Goal: Find specific page/section: Find specific page/section

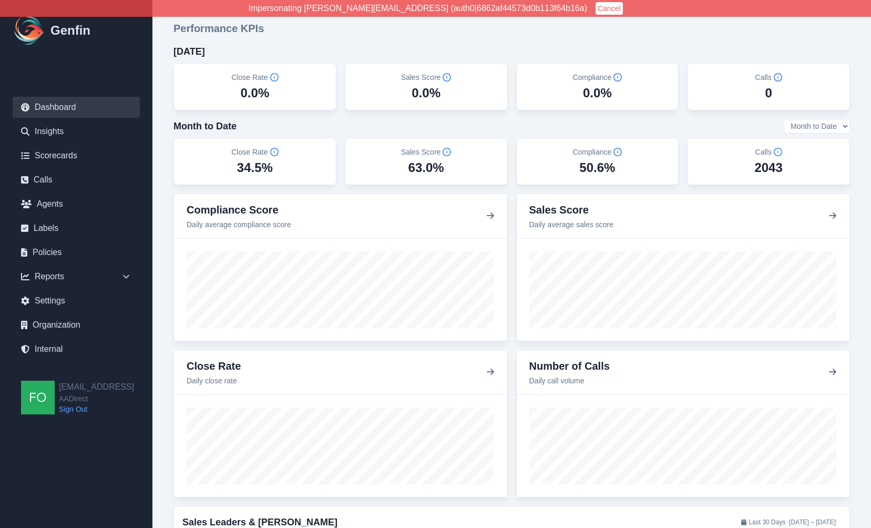
click at [596, 9] on button "Cancel" at bounding box center [609, 8] width 27 height 13
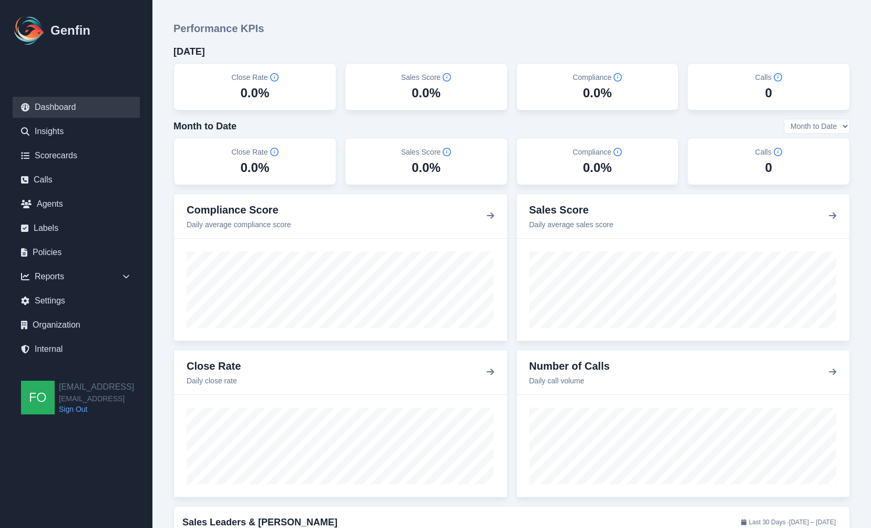
click at [75, 407] on link "Sign Out" at bounding box center [96, 409] width 75 height 11
click at [67, 383] on link "Sign Out" at bounding box center [93, 385] width 69 height 11
click at [63, 350] on link "Internal" at bounding box center [76, 349] width 127 height 21
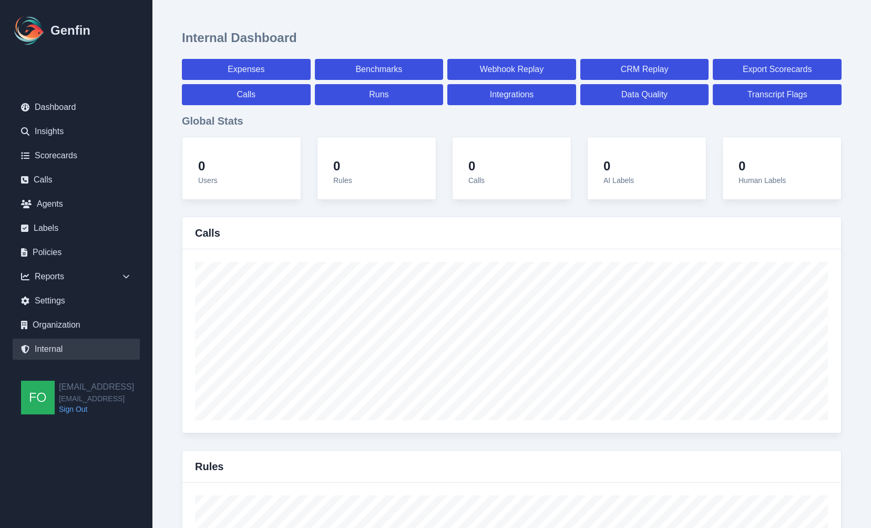
select select "paid"
select select "7"
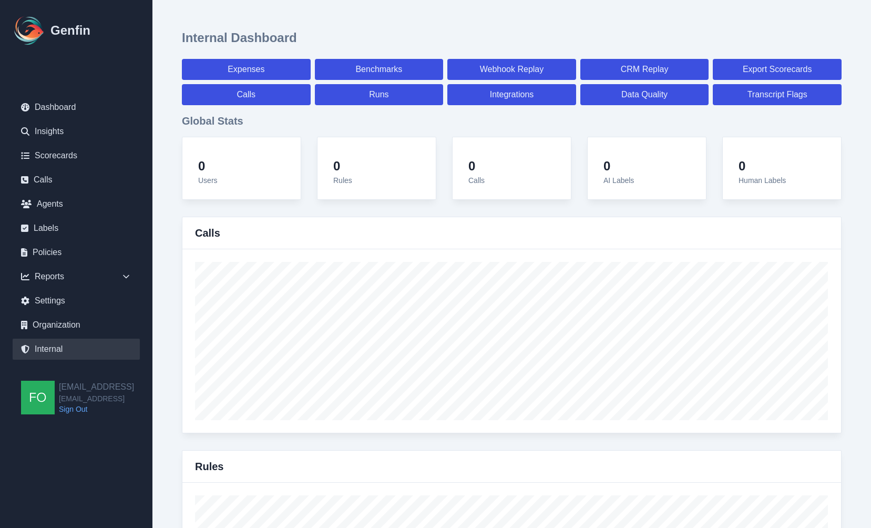
select select "paid"
select select "7"
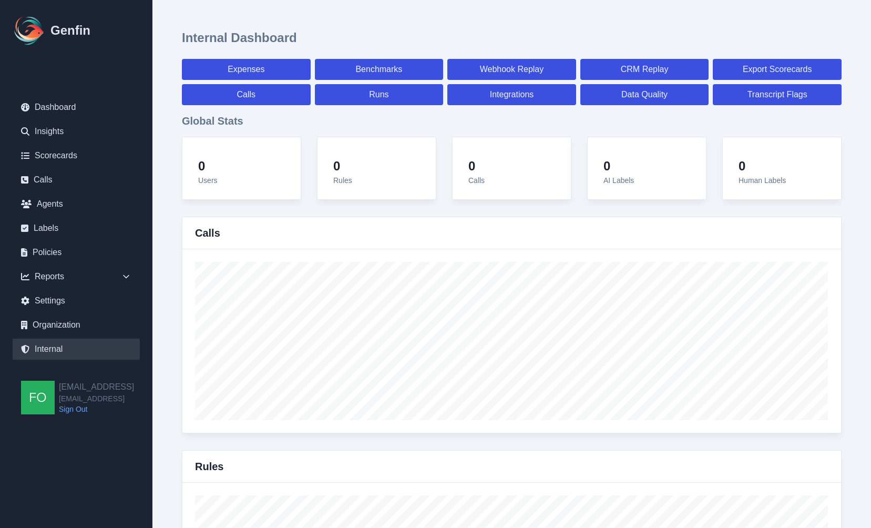
select select "7"
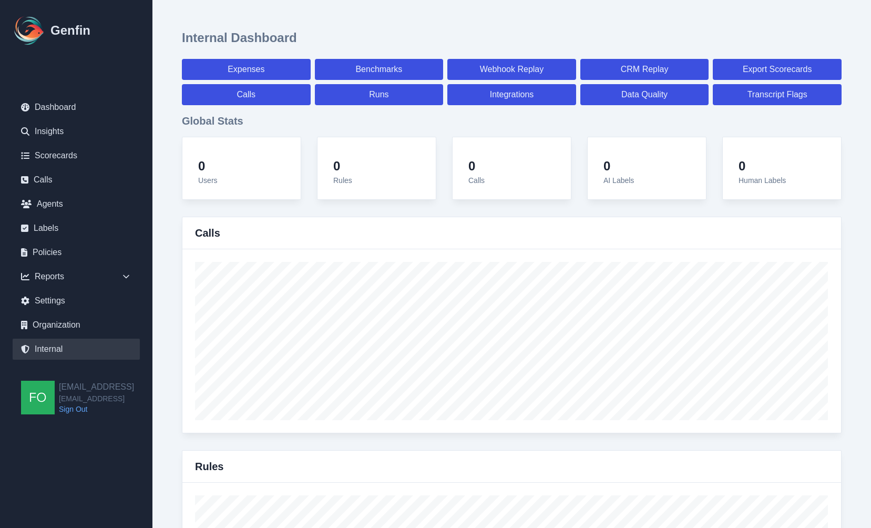
select select "7"
select select "paid"
select select "7"
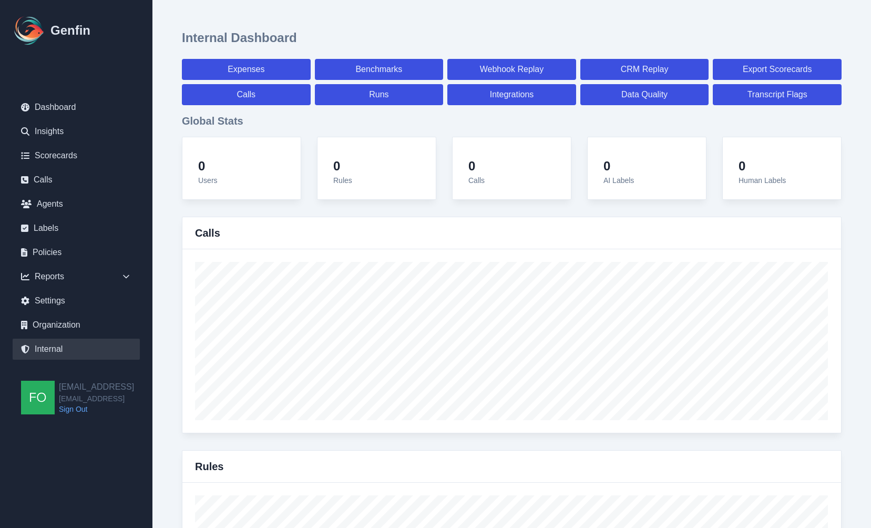
select select "7"
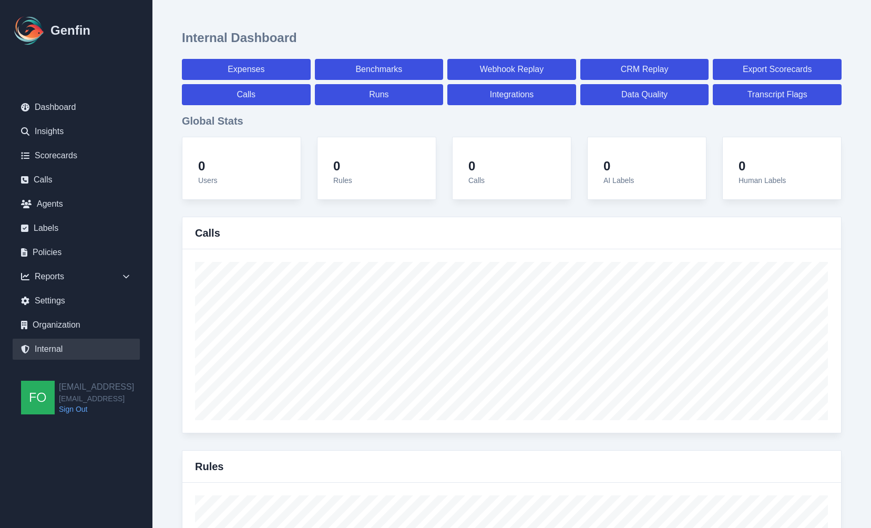
select select "7"
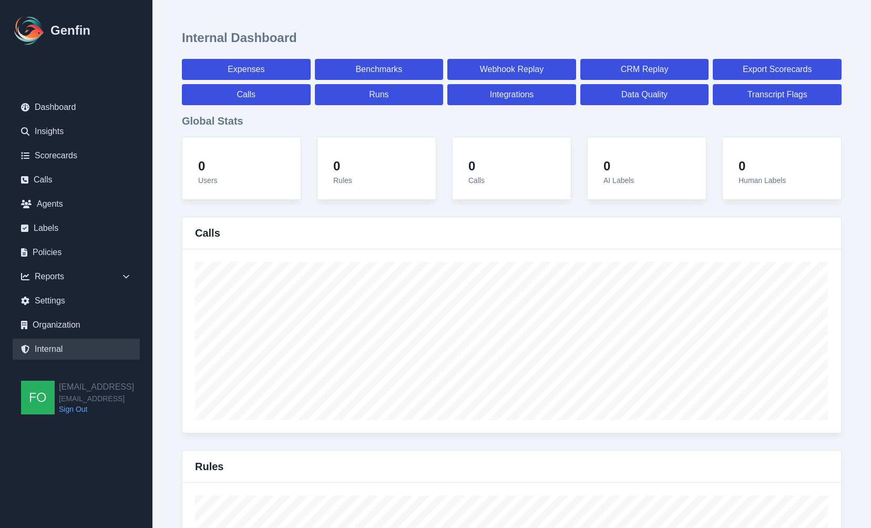
select select "7"
select select "paid"
select select "7"
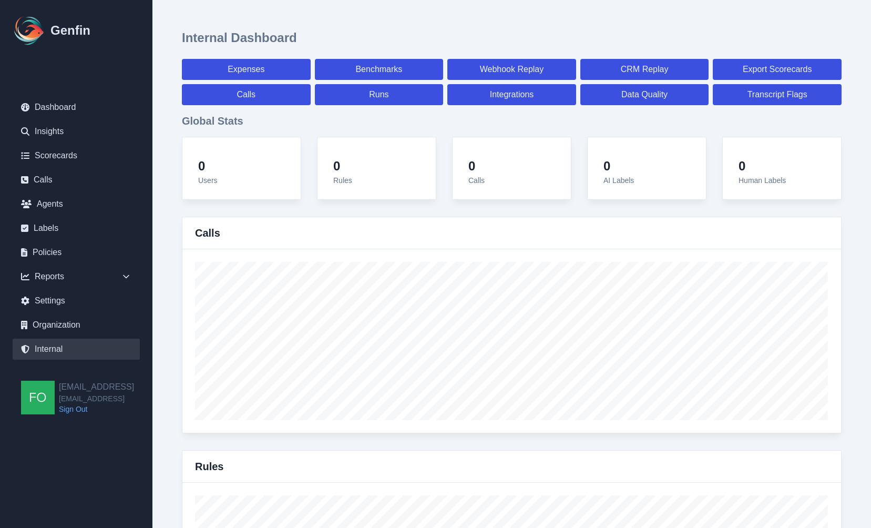
select select "7"
select select "paid"
select select "7"
select select "paid"
select select "7"
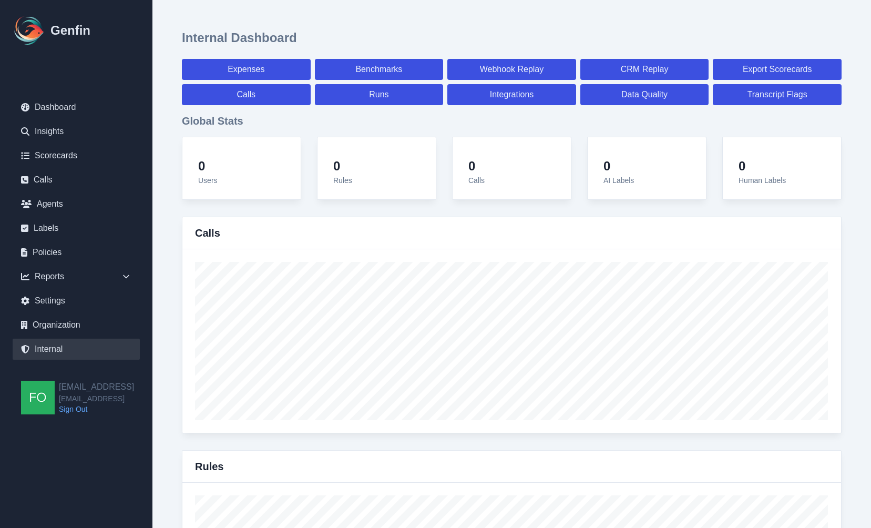
select select "7"
select select "paid"
select select "7"
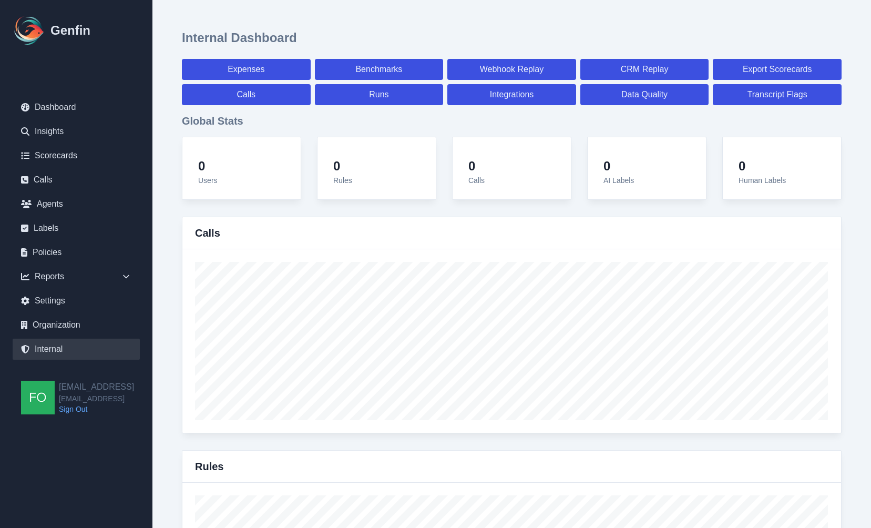
select select "7"
select select "paid"
select select "7"
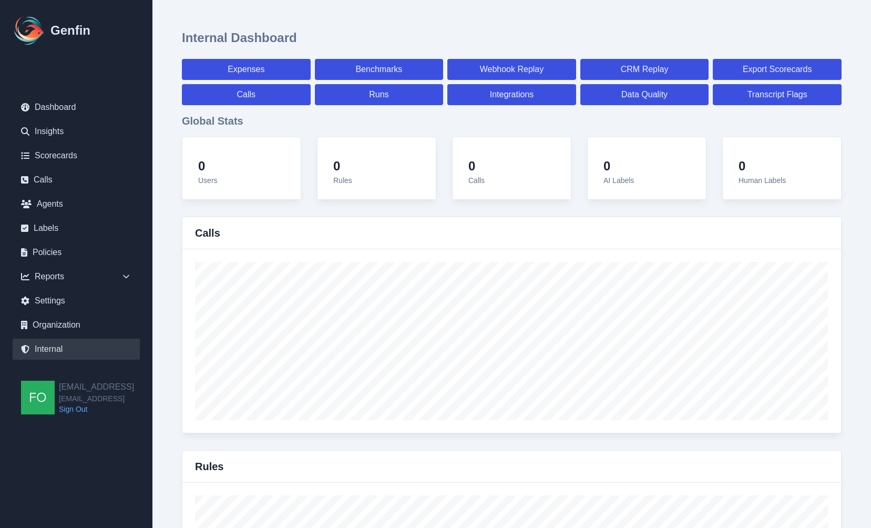
select select "paid"
select select "7"
select select "paid"
select select "7"
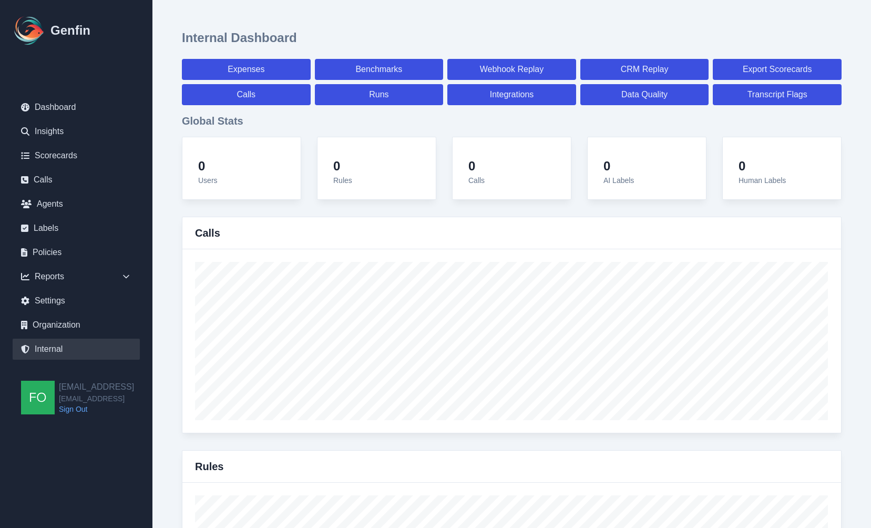
select select "paid"
select select "7"
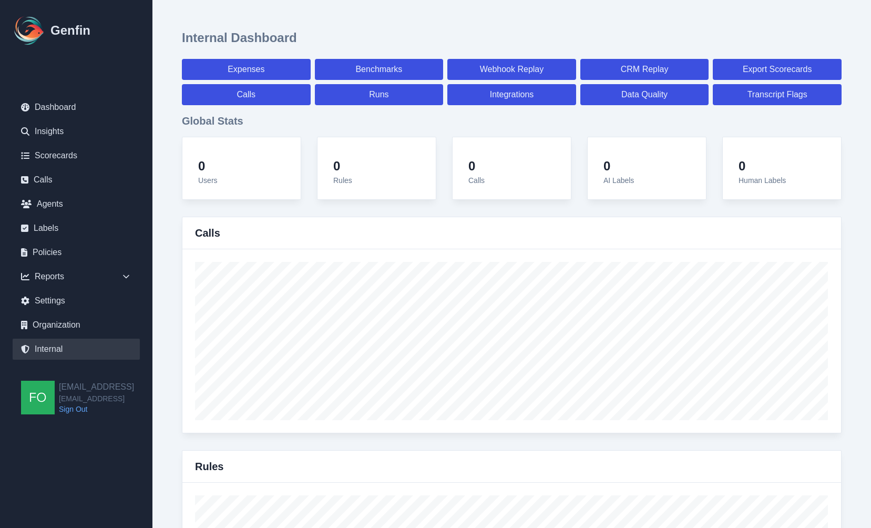
select select "7"
select select "paid"
select select "7"
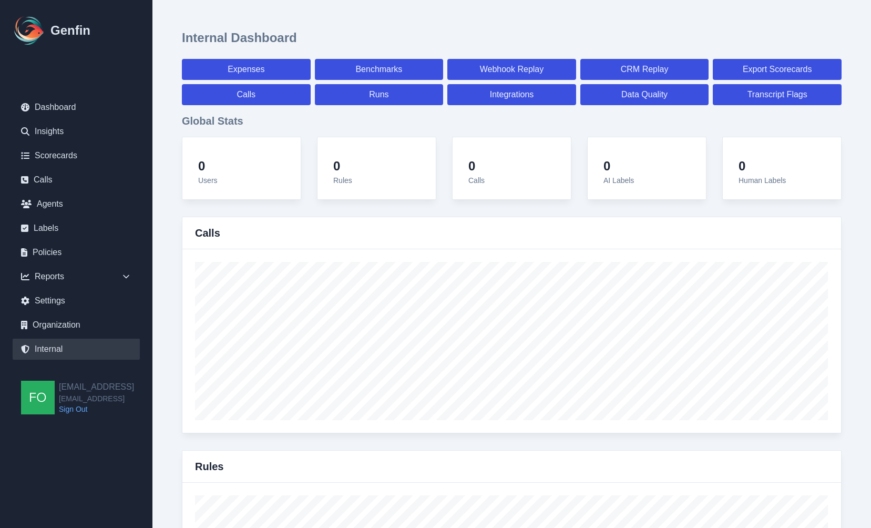
select select "7"
select select "paid"
select select "7"
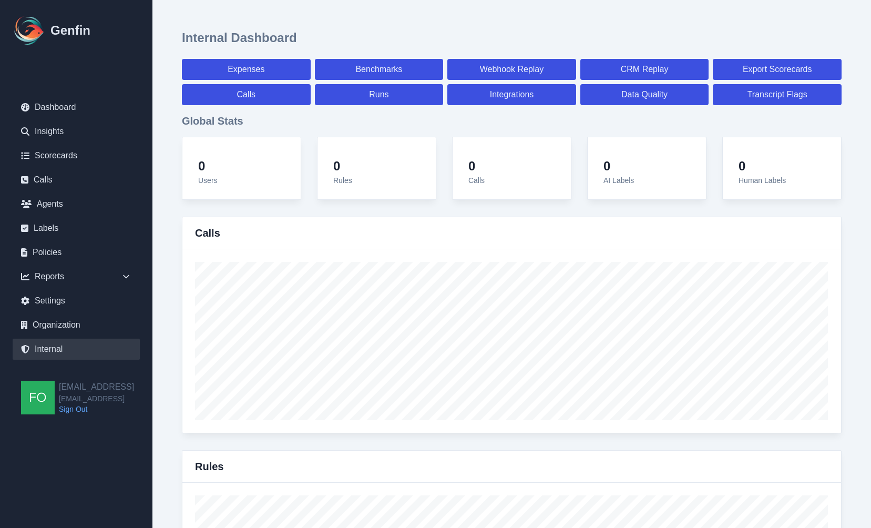
select select "7"
select select "paid"
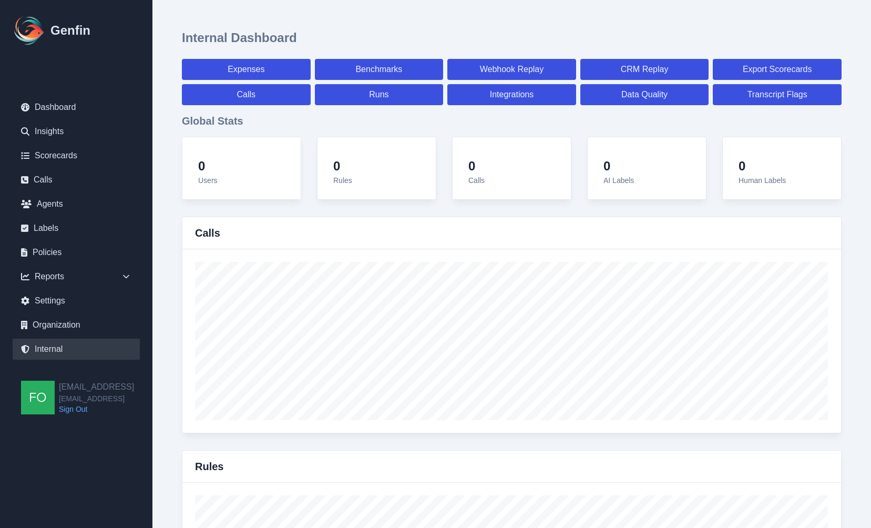
select select "7"
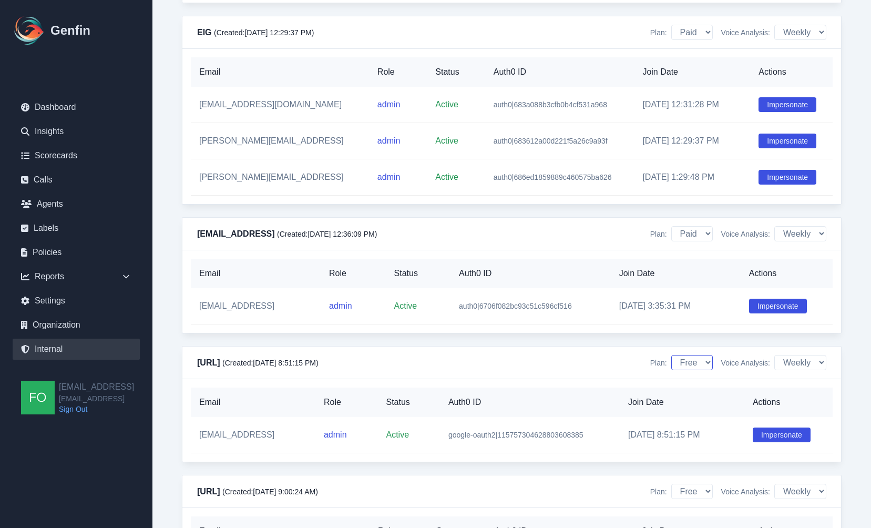
click at [692, 355] on select "Free Paid" at bounding box center [692, 362] width 42 height 15
select select "paid"
click at [274, 387] on th "Email" at bounding box center [253, 401] width 125 height 29
click at [60, 325] on link "Organization" at bounding box center [76, 324] width 127 height 21
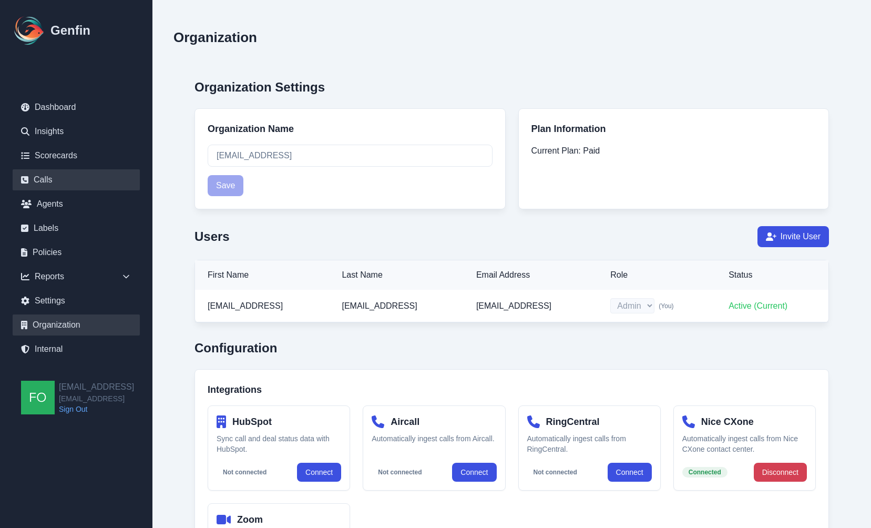
click at [50, 187] on link "Calls" at bounding box center [76, 179] width 127 height 21
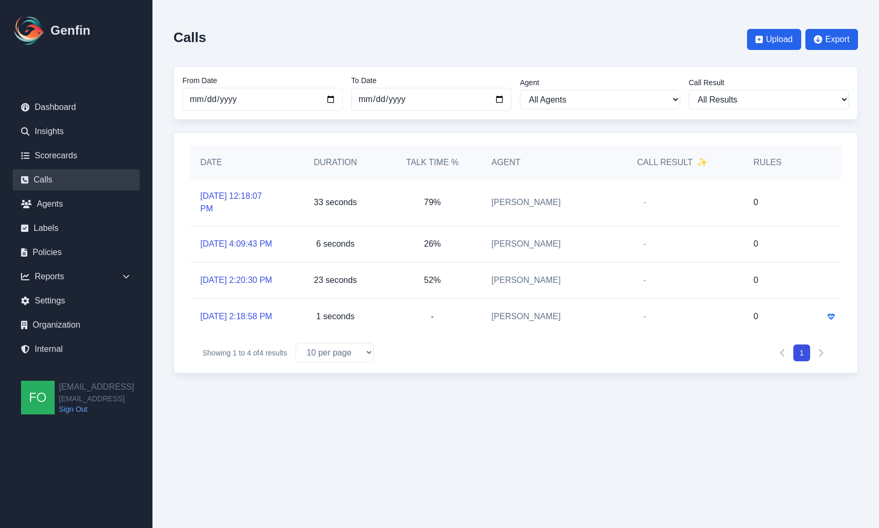
click at [175, 232] on div "Date Duration Talk Time % Agent Call Result ✨ Rules 8/29/2025, 12:18:07 PM 33 s…" at bounding box center [515, 252] width 684 height 241
click at [75, 408] on link "Sign Out" at bounding box center [96, 409] width 75 height 11
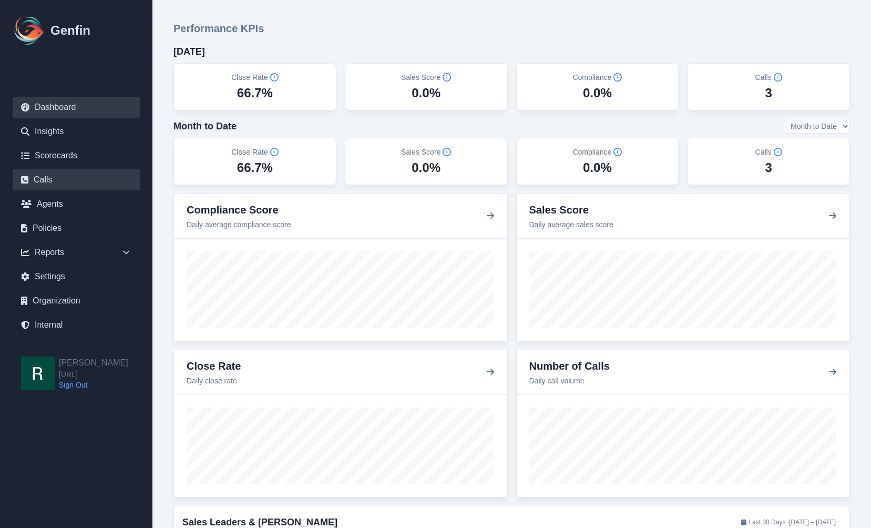
click at [66, 177] on link "Calls" at bounding box center [76, 179] width 127 height 21
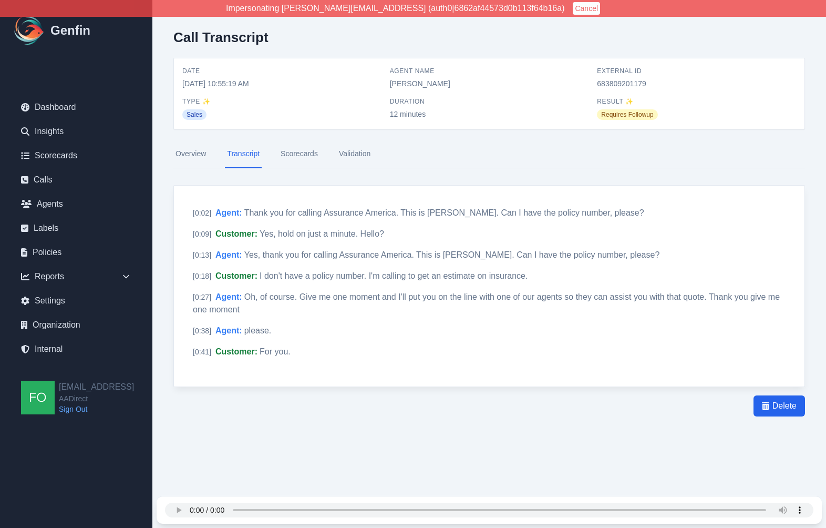
click at [48, 179] on link "Calls" at bounding box center [76, 179] width 127 height 21
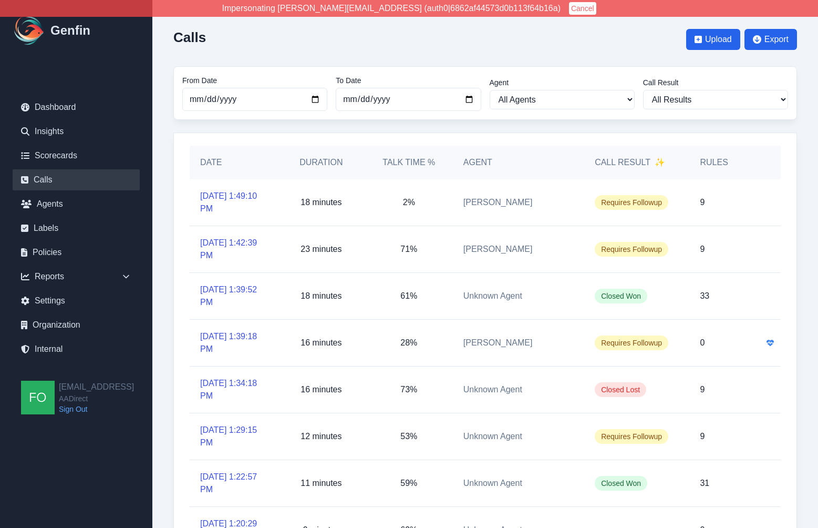
click at [569, 8] on button "Cancel" at bounding box center [582, 8] width 27 height 13
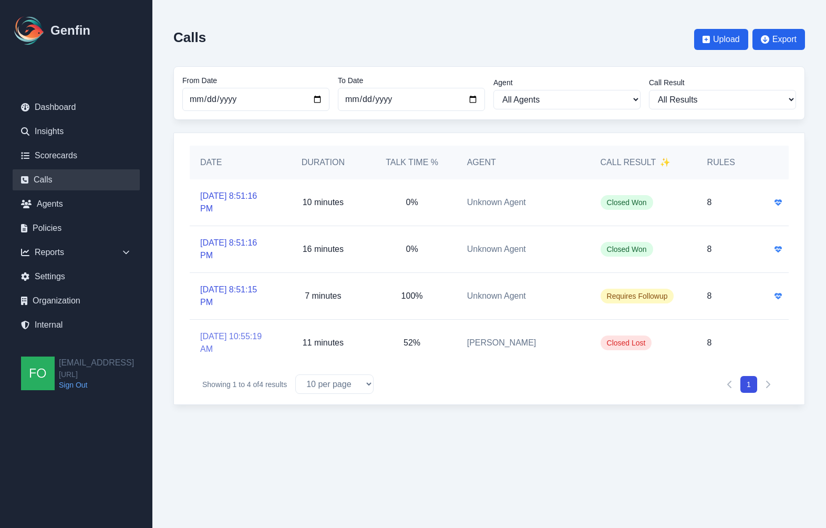
click at [223, 336] on link "[DATE] 10:55:19 AM" at bounding box center [234, 342] width 68 height 25
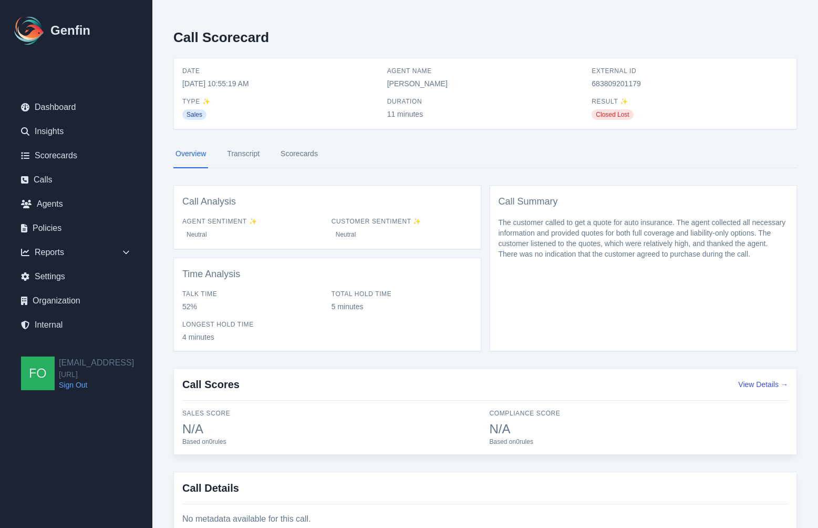
click at [251, 154] on link "Transcript" at bounding box center [243, 154] width 37 height 28
